Goal: Task Accomplishment & Management: Use online tool/utility

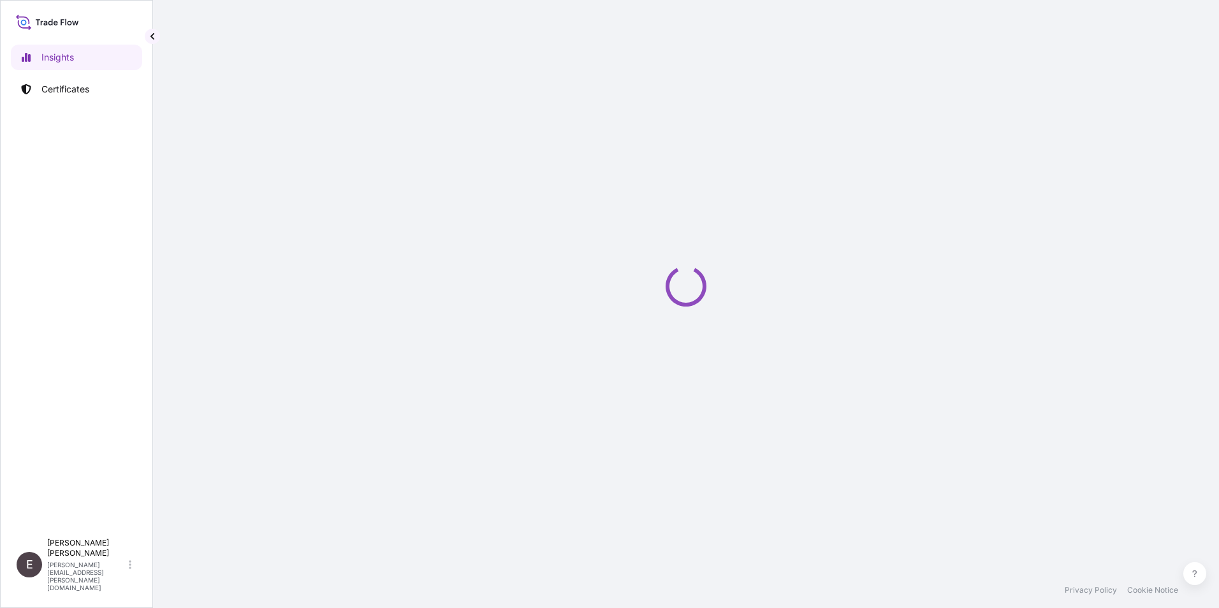
select select "2025"
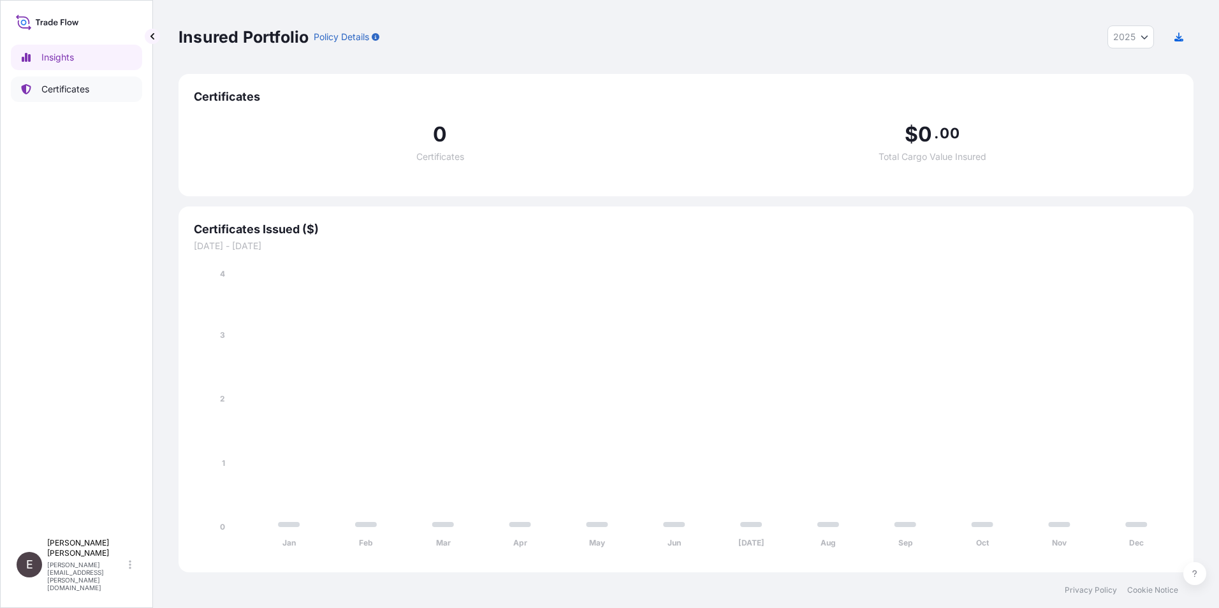
click at [59, 91] on p "Certificates" at bounding box center [65, 89] width 48 height 13
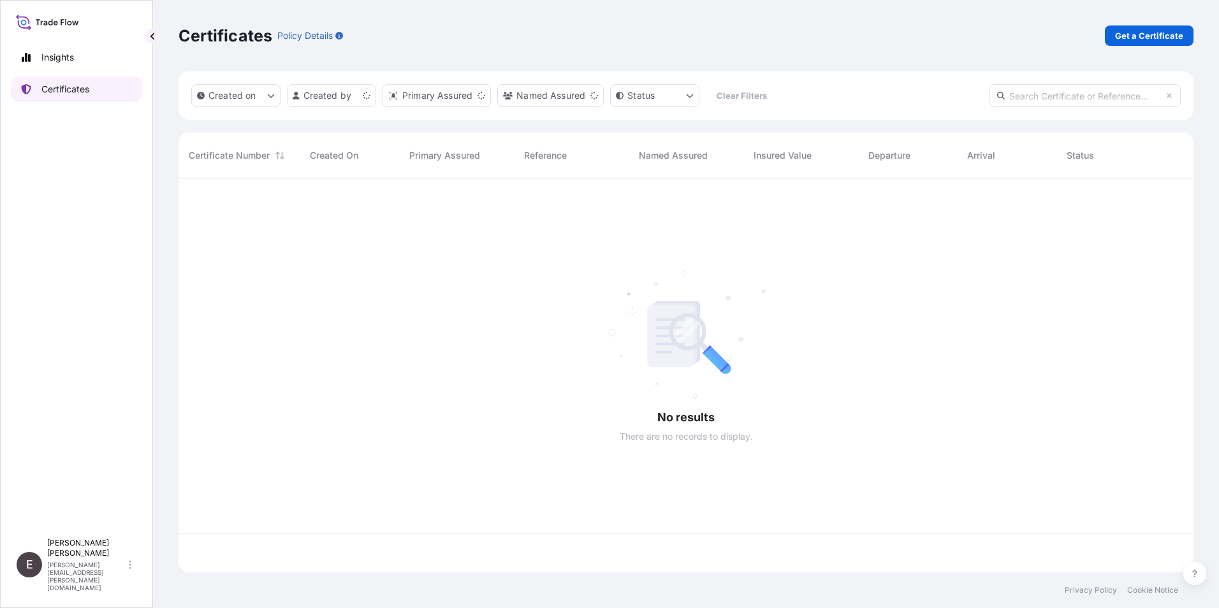
scroll to position [391, 1005]
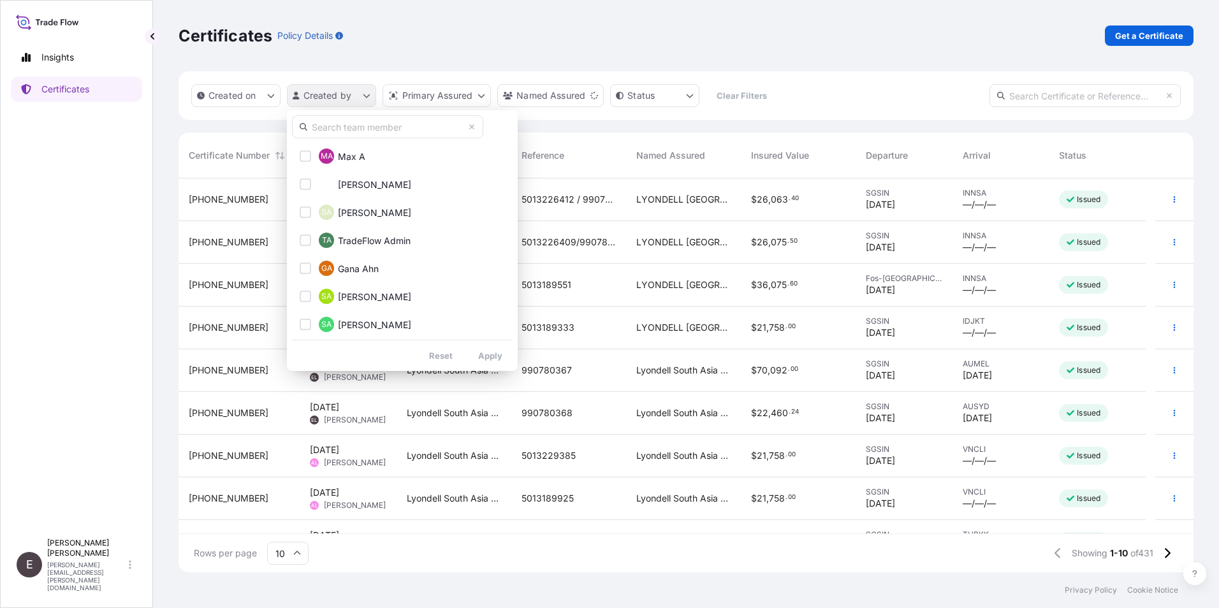
click at [354, 98] on html "Insights Certificates E [PERSON_NAME] [PERSON_NAME][EMAIL_ADDRESS][PERSON_NAME]…" at bounding box center [609, 304] width 1219 height 608
click at [358, 127] on input "text" at bounding box center [387, 126] width 191 height 23
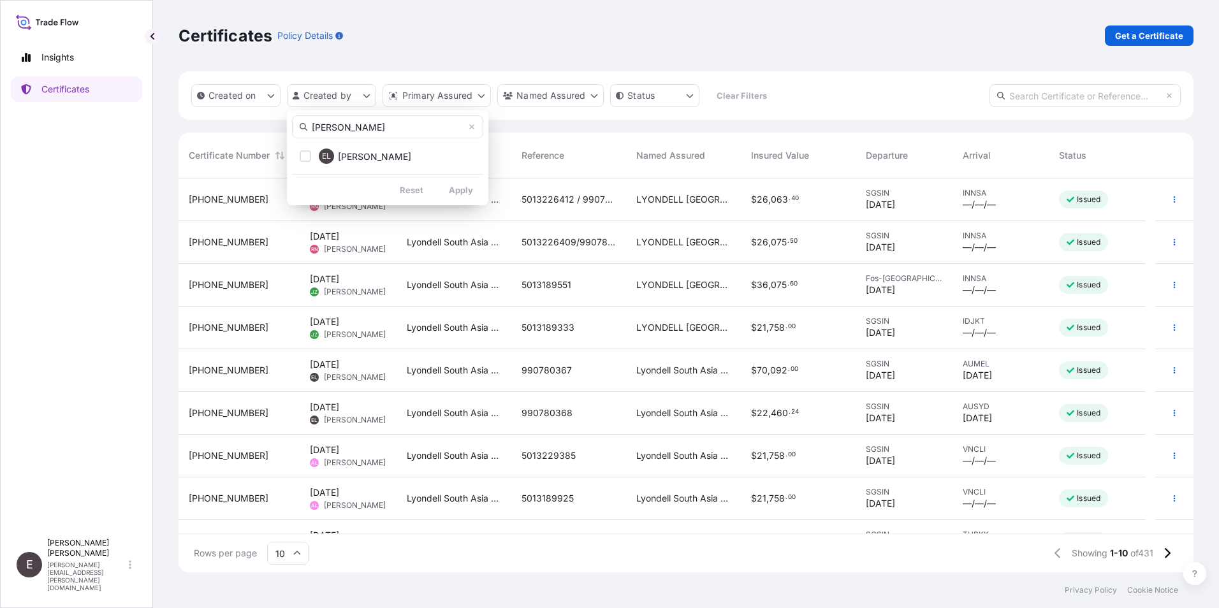
click at [461, 166] on div "[PERSON_NAME] EL [PERSON_NAME] Reset Apply" at bounding box center [387, 157] width 201 height 95
type input "[PERSON_NAME]"
click at [352, 157] on span "[PERSON_NAME]" at bounding box center [374, 156] width 73 height 13
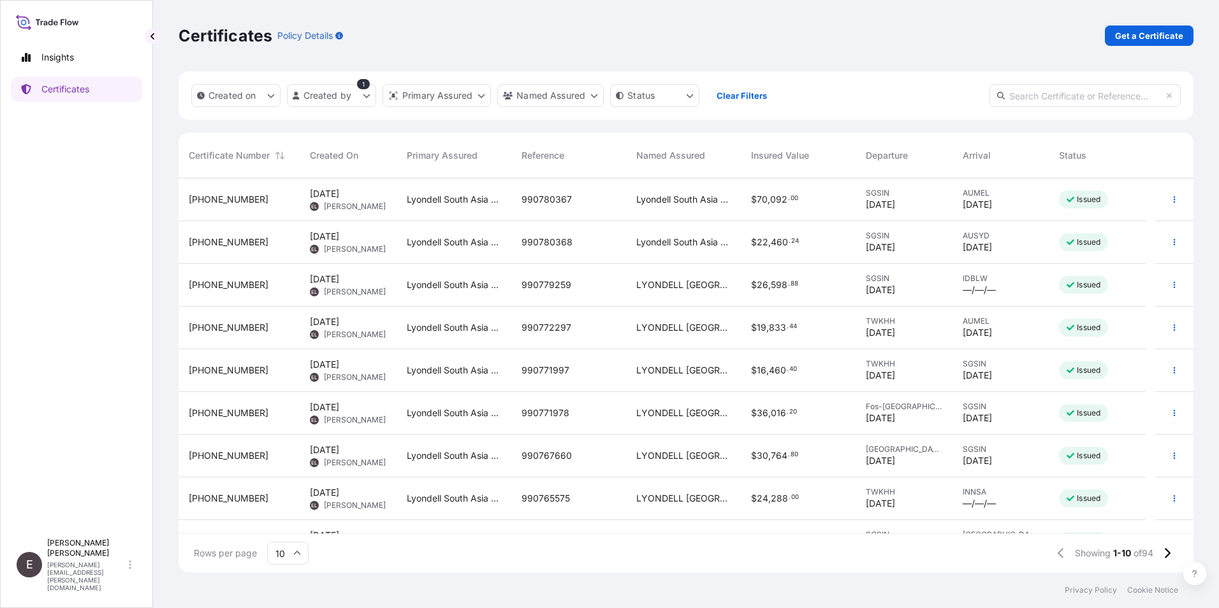
click at [303, 550] on input "10" at bounding box center [287, 553] width 41 height 23
click at [291, 523] on div "50" at bounding box center [287, 518] width 31 height 24
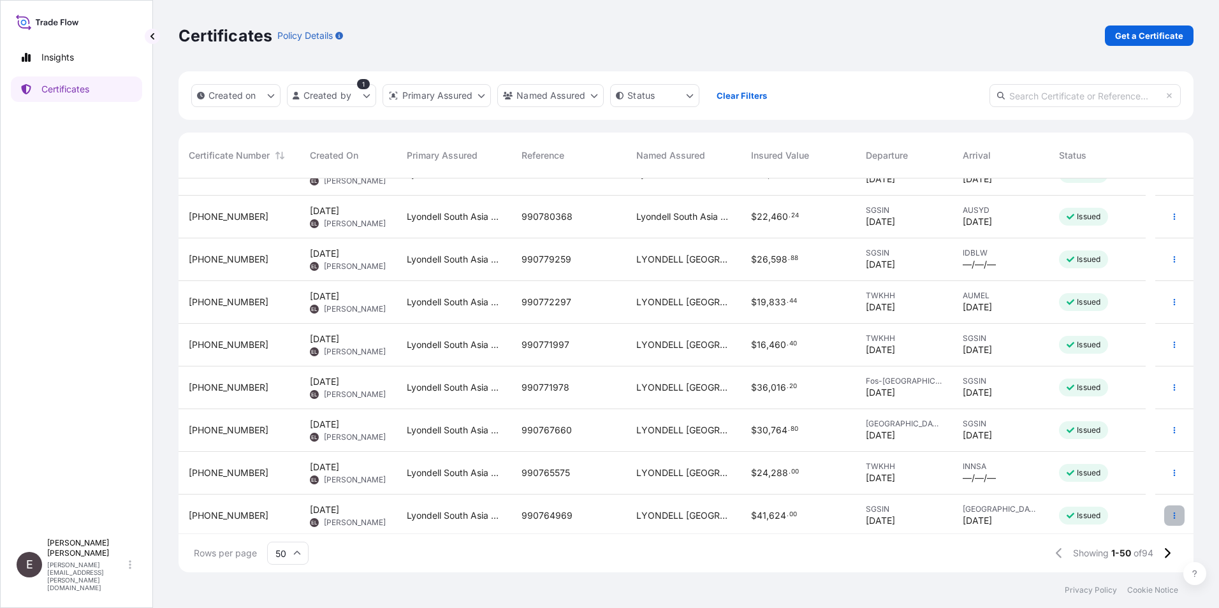
click at [1165, 510] on button "button" at bounding box center [1174, 516] width 20 height 20
click at [1124, 511] on link "Duplicate certificate" at bounding box center [1096, 518] width 119 height 20
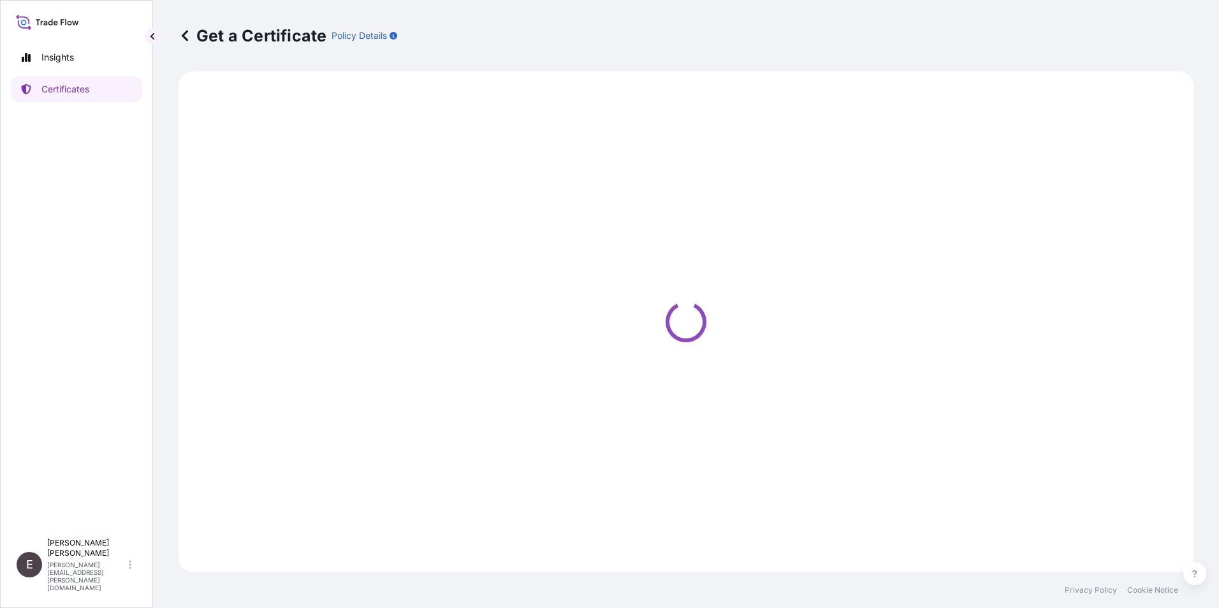
select select "Sea"
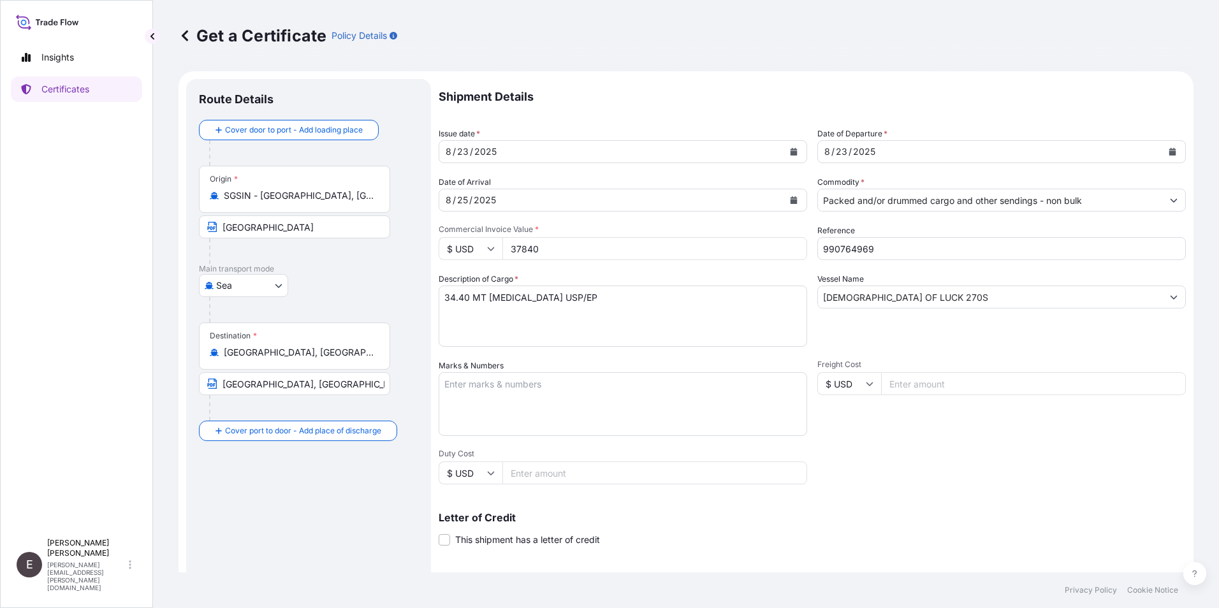
select select "32022"
click at [795, 151] on button "Calendar" at bounding box center [794, 152] width 20 height 20
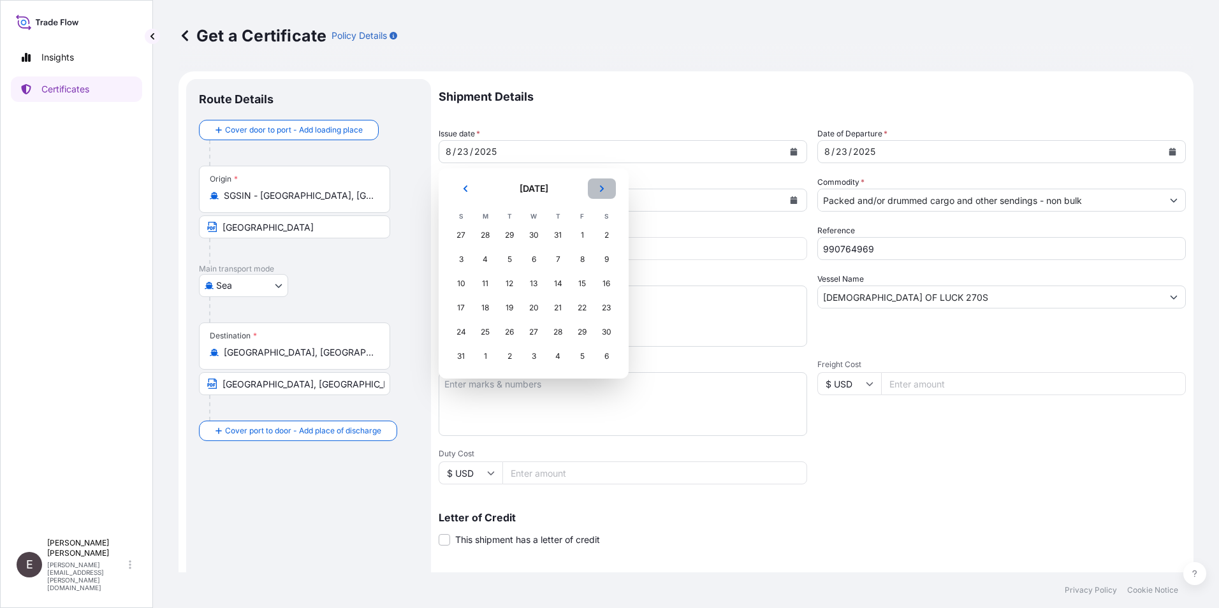
click at [599, 189] on icon "Next" at bounding box center [602, 189] width 8 height 8
click at [503, 256] on div "9" at bounding box center [509, 259] width 23 height 23
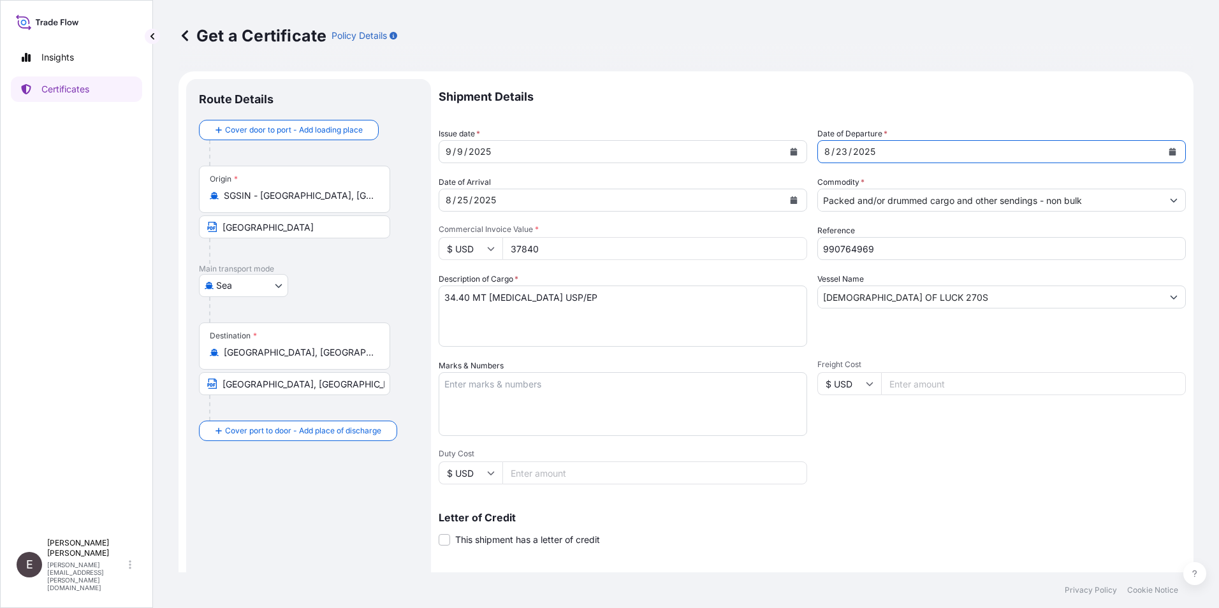
click at [1167, 147] on button "Calendar" at bounding box center [1172, 152] width 20 height 20
click at [792, 201] on icon "Calendar" at bounding box center [794, 200] width 7 height 8
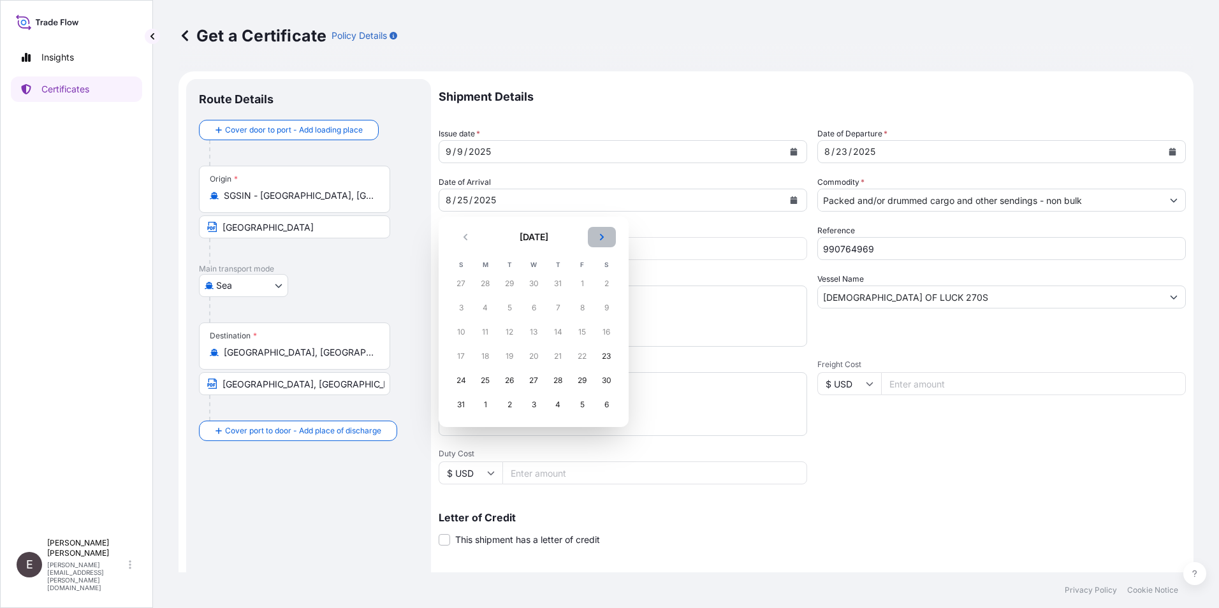
click at [597, 234] on button "Next" at bounding box center [602, 237] width 28 height 20
click at [557, 307] on div "11" at bounding box center [557, 307] width 23 height 23
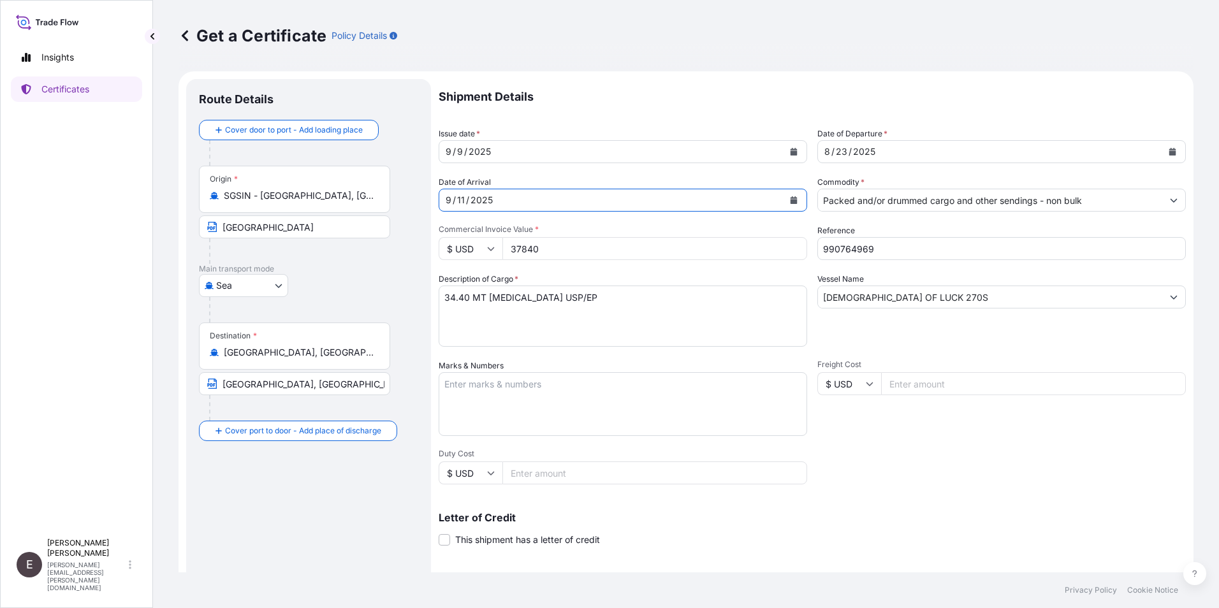
click at [1162, 147] on button "Calendar" at bounding box center [1172, 152] width 20 height 20
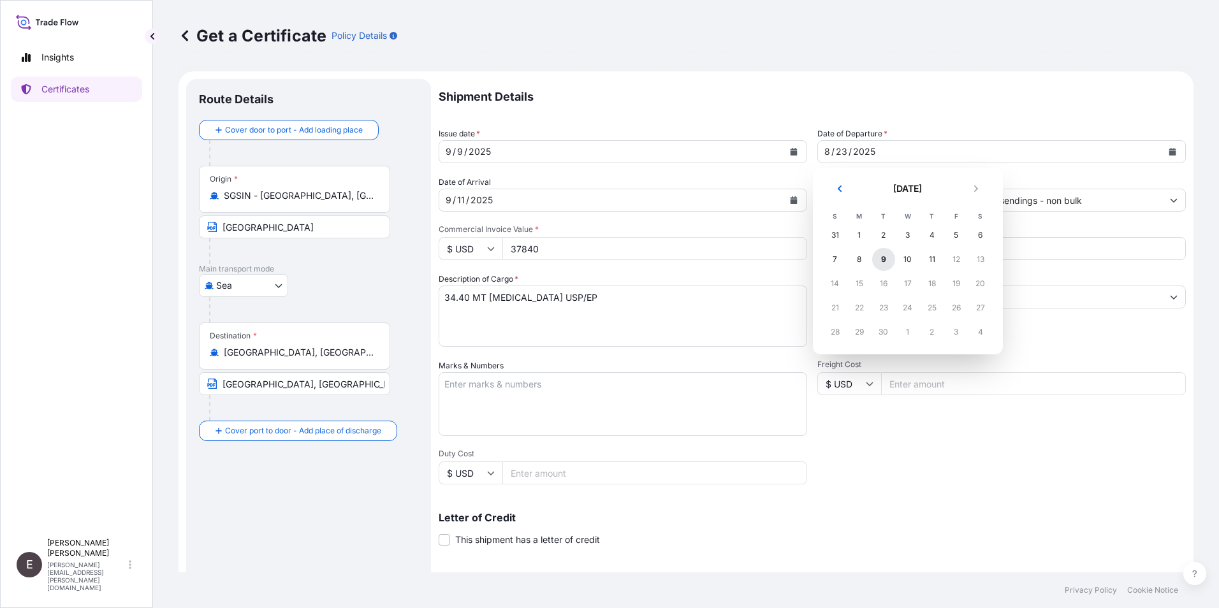
click at [882, 264] on div "9" at bounding box center [883, 259] width 23 height 23
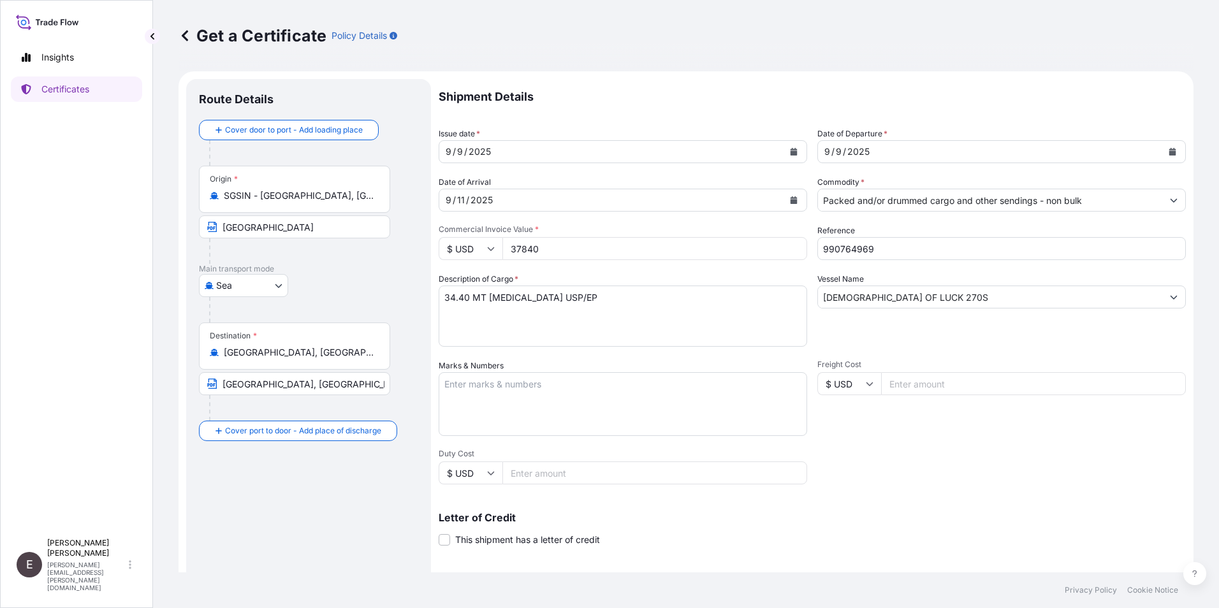
drag, startPoint x: 476, startPoint y: 238, endPoint x: 372, endPoint y: 228, distance: 104.5
click at [372, 228] on form "Route Details Cover door to port - Add loading place Place of loading Road / [G…" at bounding box center [686, 400] width 1015 height 659
drag, startPoint x: 839, startPoint y: 249, endPoint x: 1019, endPoint y: 249, distance: 180.4
click at [1019, 249] on input "990764969" at bounding box center [1001, 248] width 369 height 23
type input "990781266"
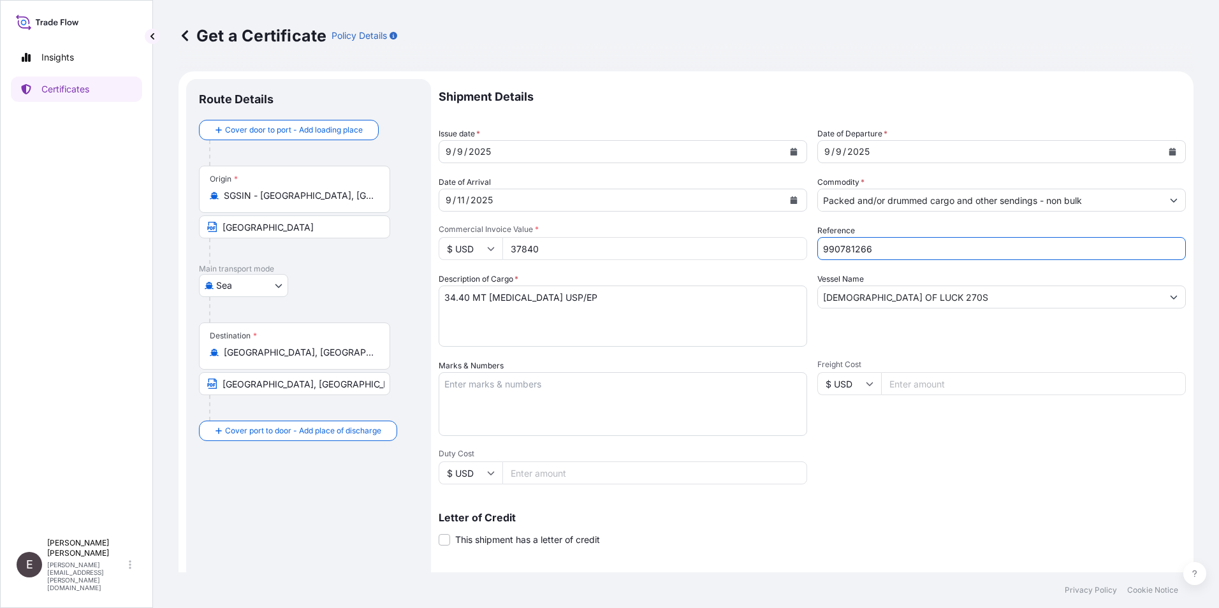
click at [900, 295] on input "[DEMOGRAPHIC_DATA] OF LUCK 270S" at bounding box center [990, 297] width 344 height 23
click at [897, 298] on input "[DEMOGRAPHIC_DATA] OF LUCK 270S" at bounding box center [990, 297] width 344 height 23
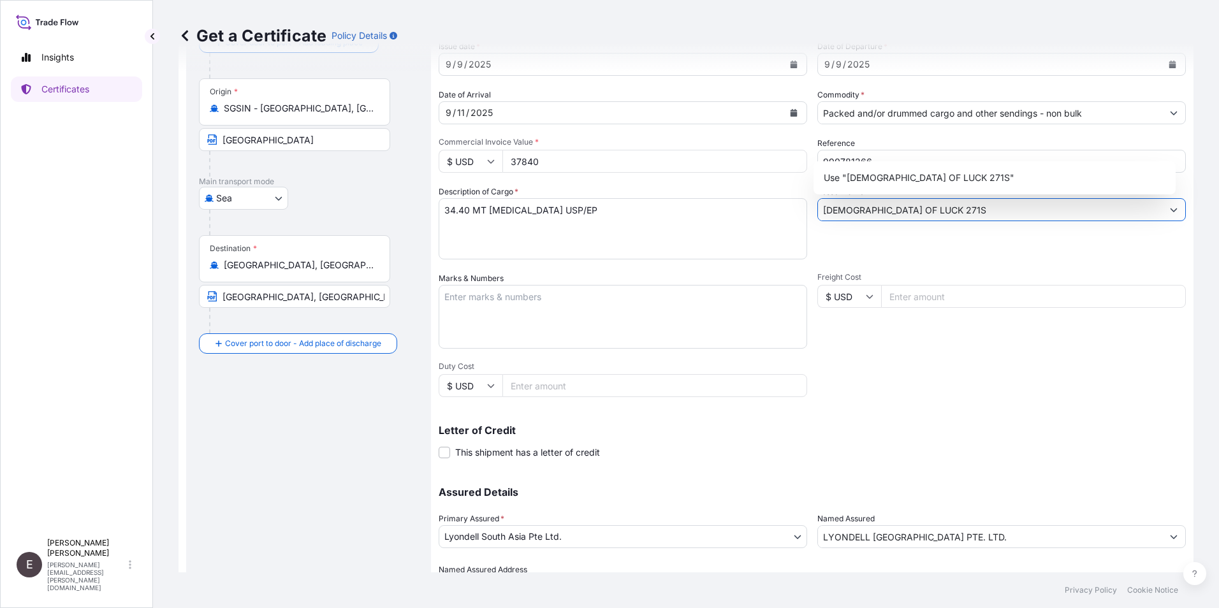
scroll to position [157, 0]
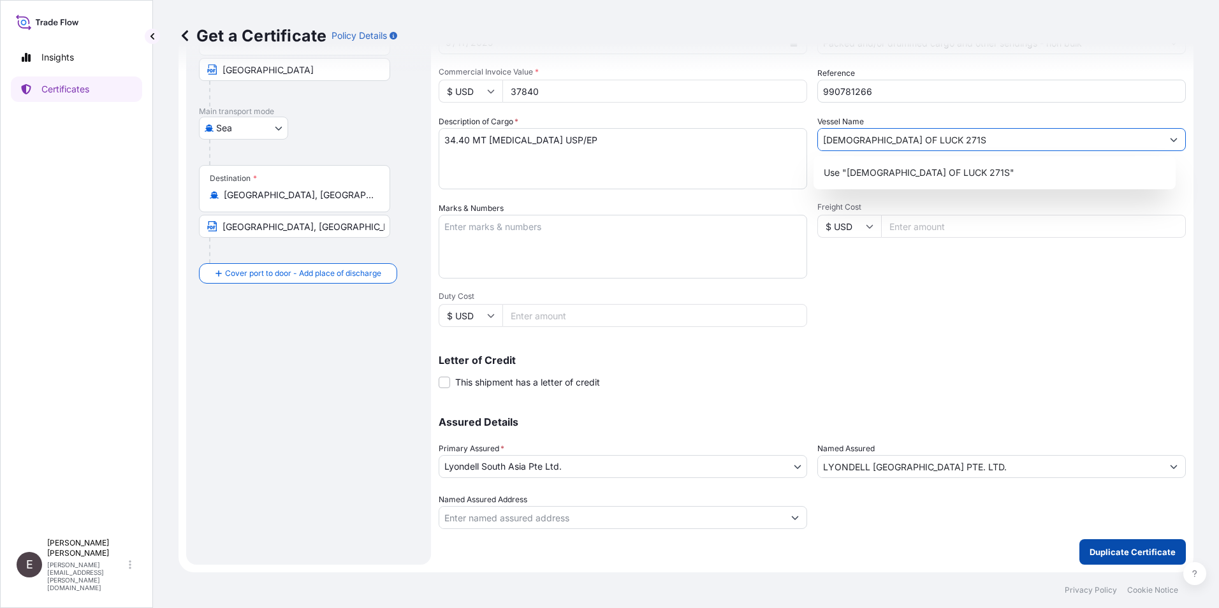
type input "[DEMOGRAPHIC_DATA] OF LUCK 271S"
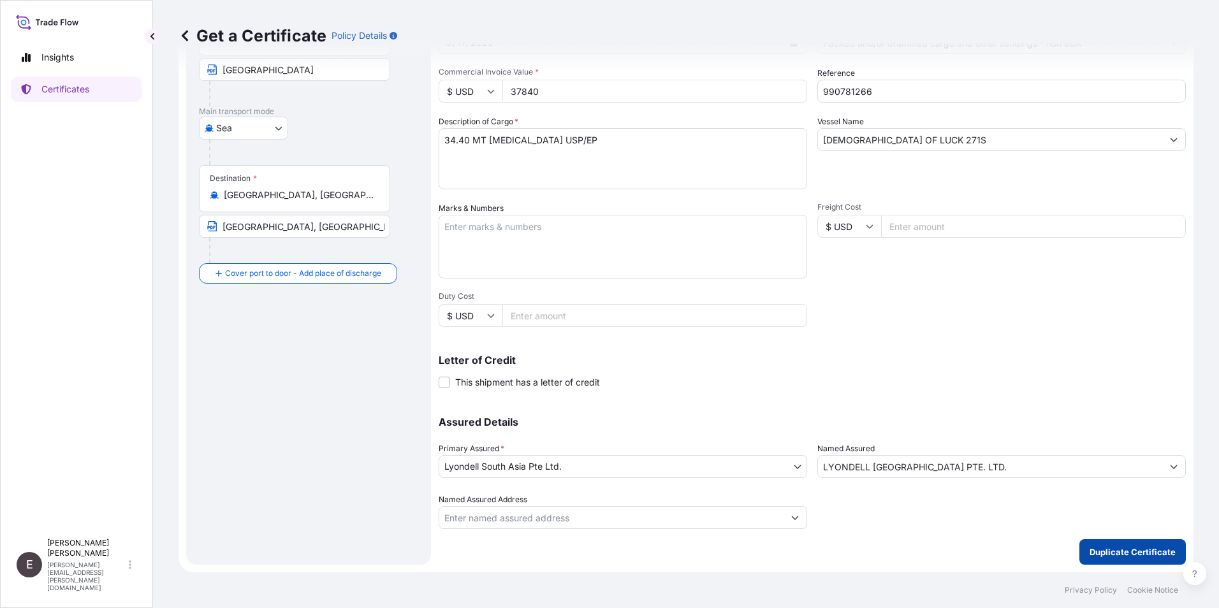
click at [1118, 548] on p "Duplicate Certificate" at bounding box center [1133, 552] width 86 height 13
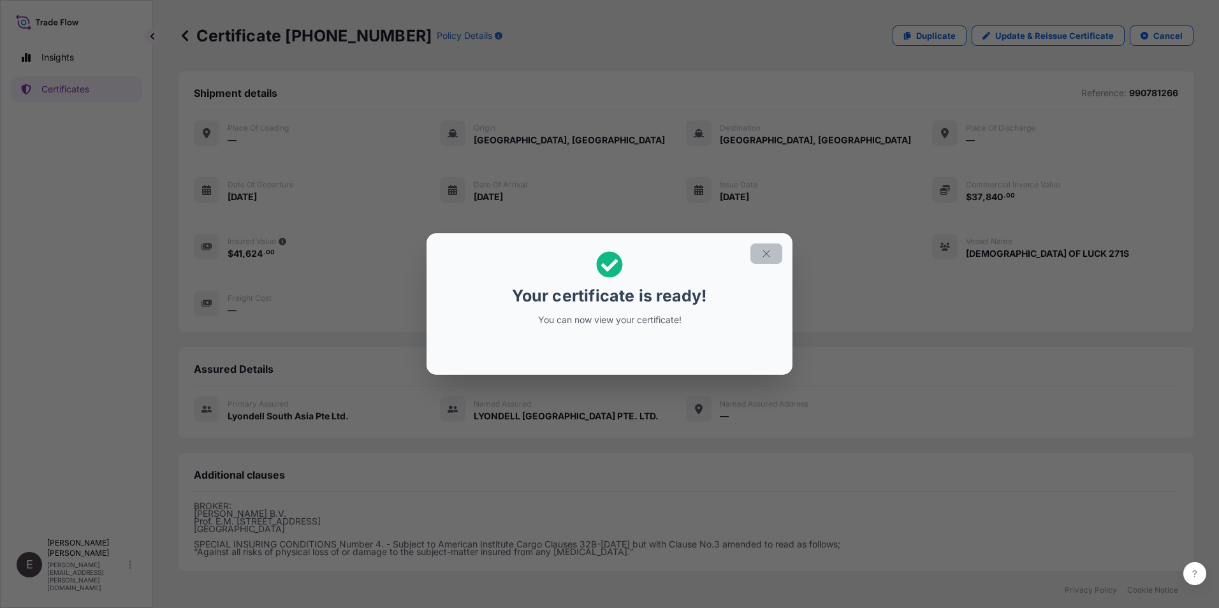
click at [770, 255] on icon "button" at bounding box center [766, 253] width 11 height 11
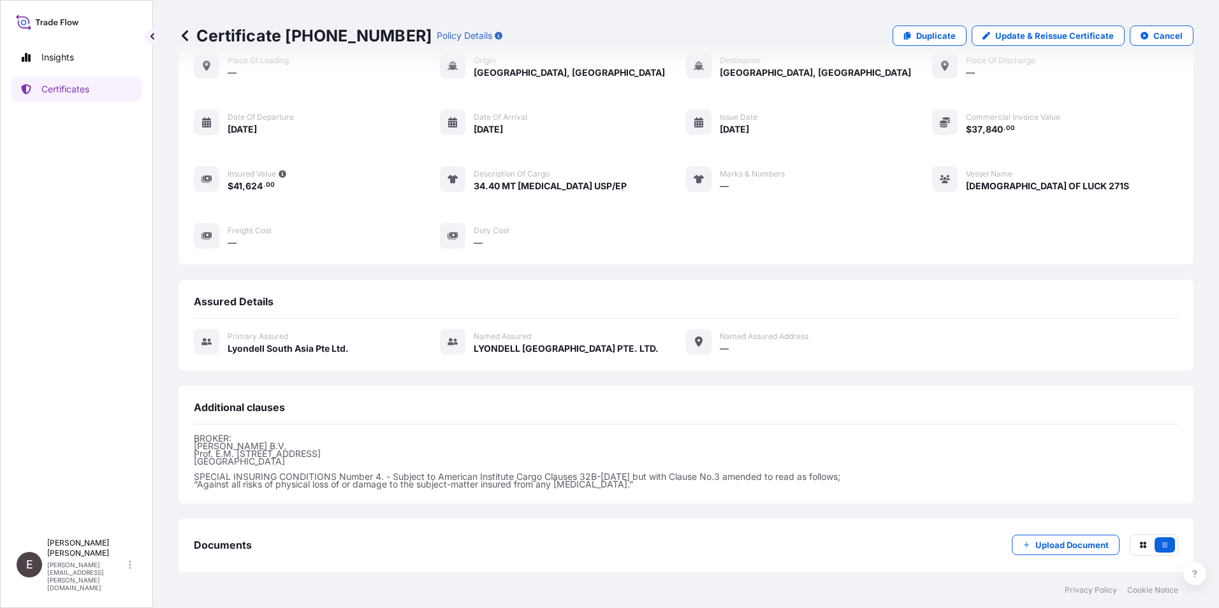
scroll to position [133, 0]
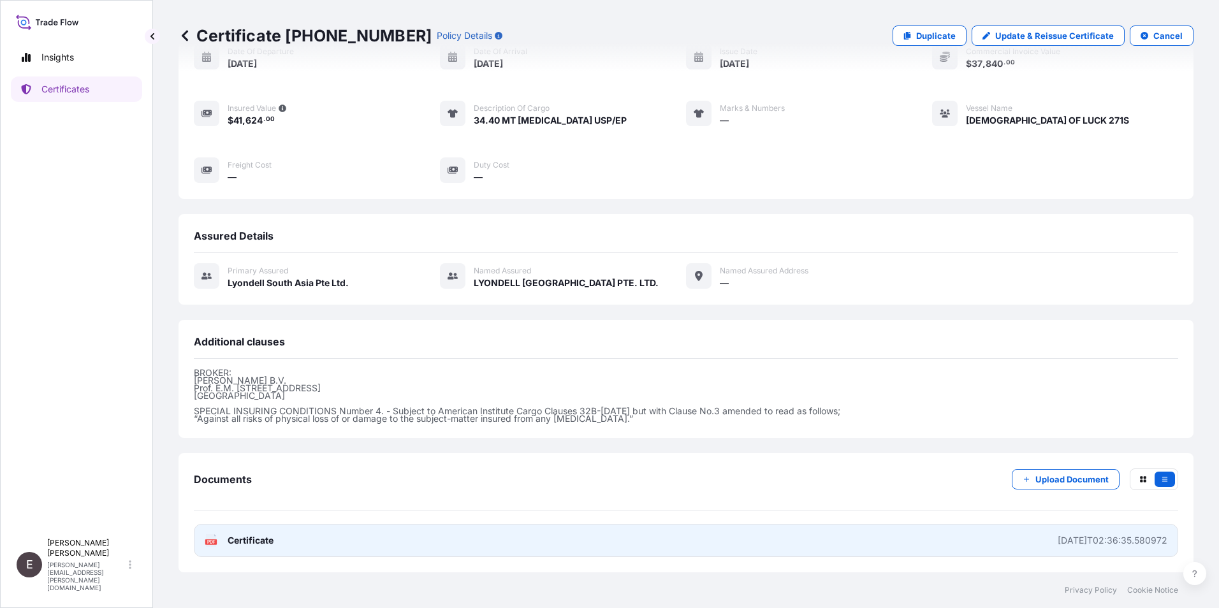
click at [247, 533] on link "PDF Certificate [DATE]T02:36:35.580972" at bounding box center [686, 540] width 984 height 33
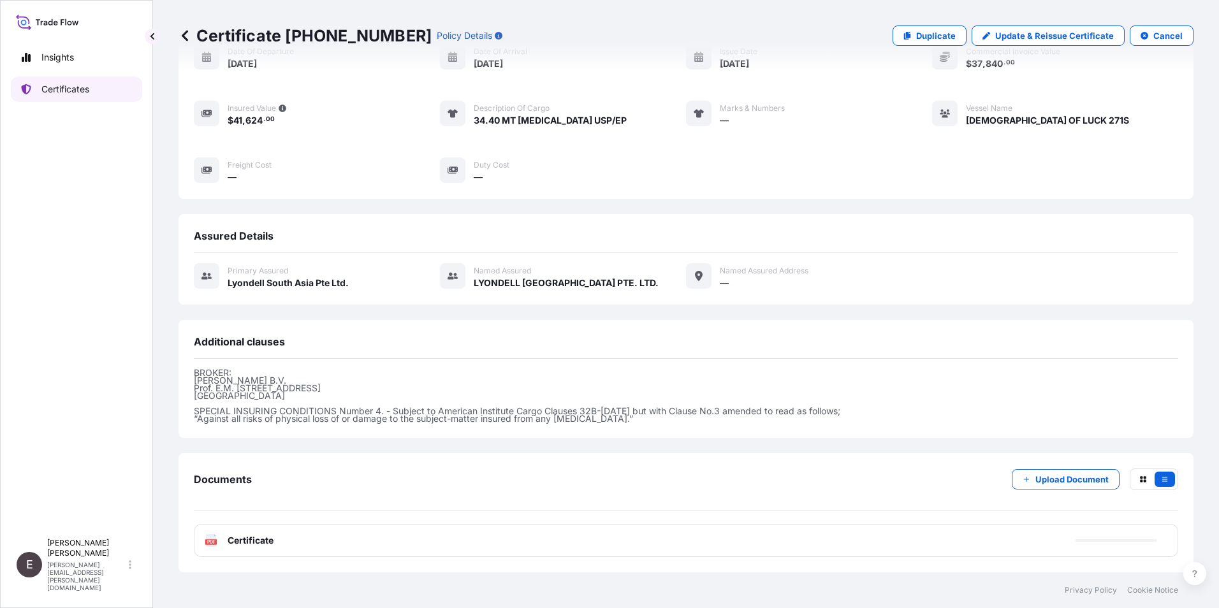
click at [74, 85] on p "Certificates" at bounding box center [65, 89] width 48 height 13
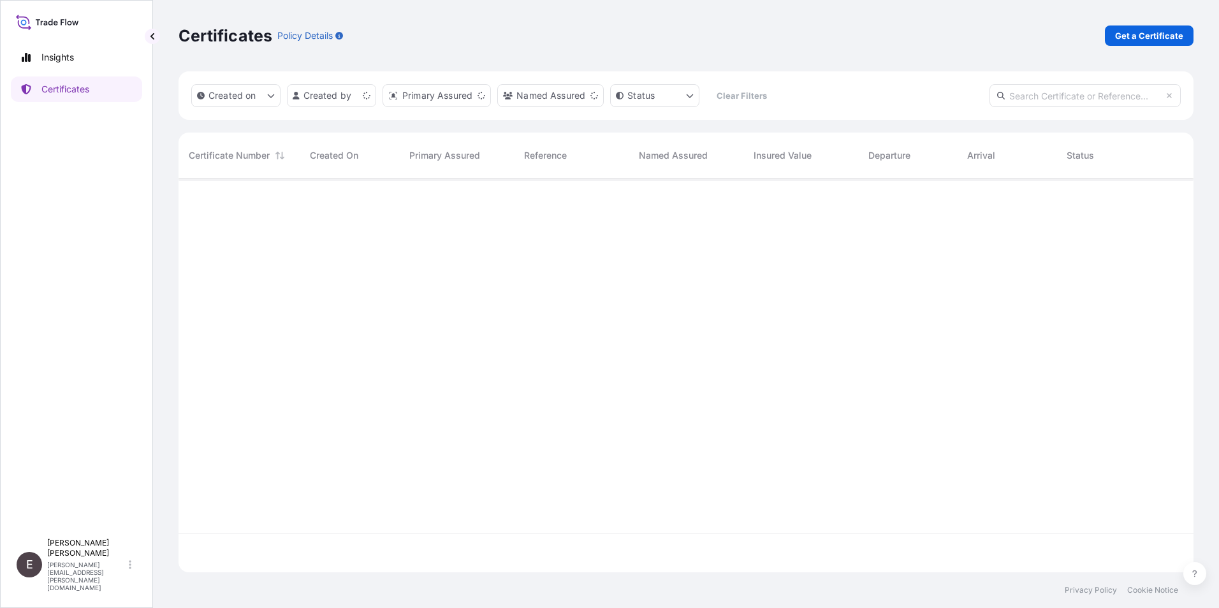
scroll to position [391, 1005]
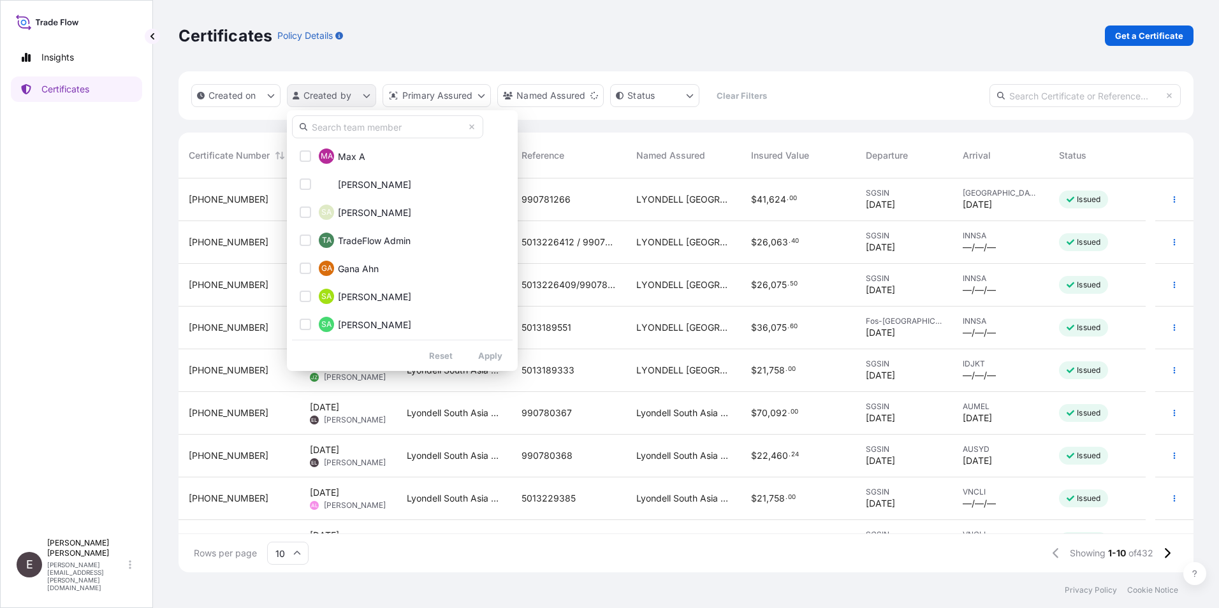
click at [332, 99] on html "Insights Certificates E [PERSON_NAME] [PERSON_NAME][EMAIL_ADDRESS][PERSON_NAME]…" at bounding box center [609, 304] width 1219 height 608
click at [398, 130] on input "text" at bounding box center [387, 126] width 191 height 23
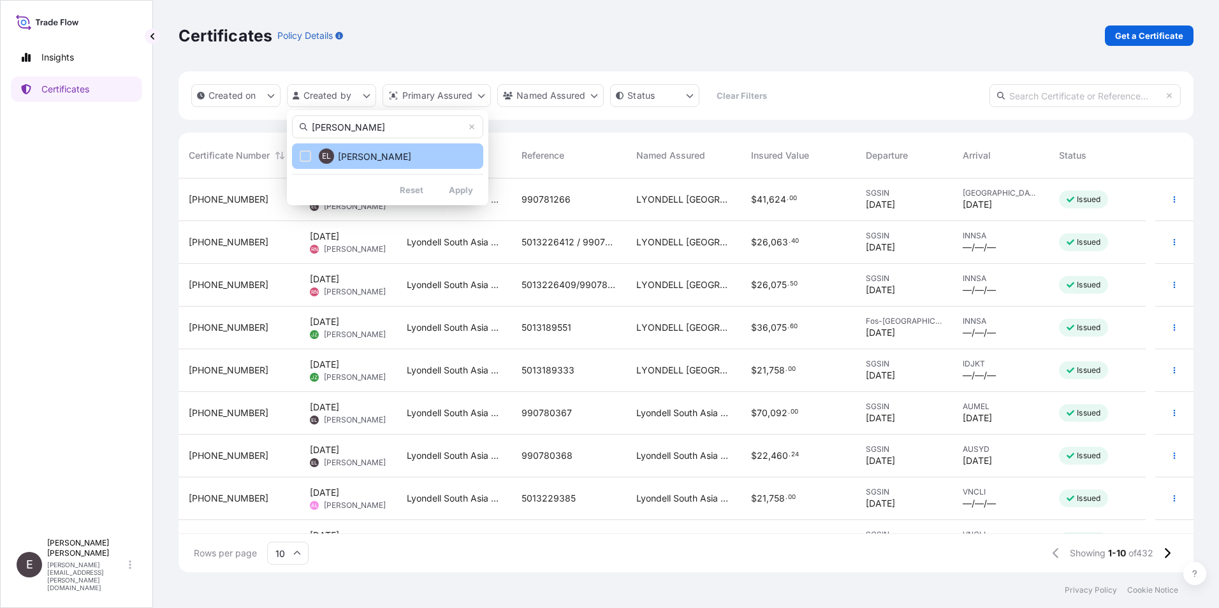
type input "[PERSON_NAME]"
click at [305, 156] on div "Select Option" at bounding box center [305, 155] width 11 height 11
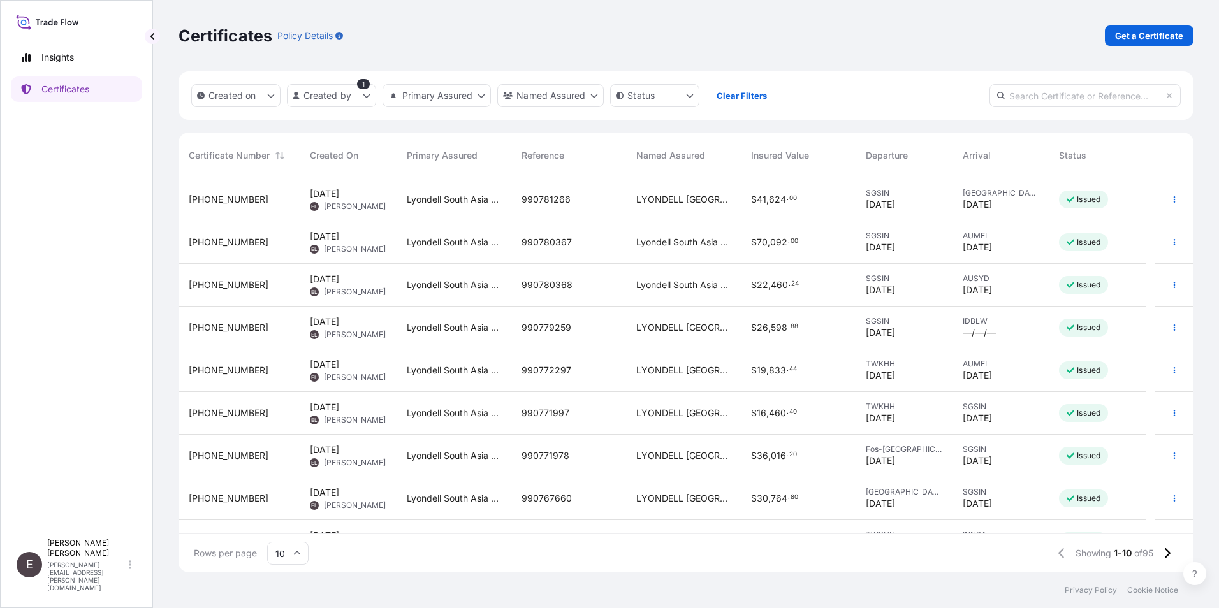
click at [298, 557] on input "10" at bounding box center [287, 553] width 41 height 23
click at [286, 513] on div "50" at bounding box center [287, 518] width 31 height 24
